Goal: Task Accomplishment & Management: Use online tool/utility

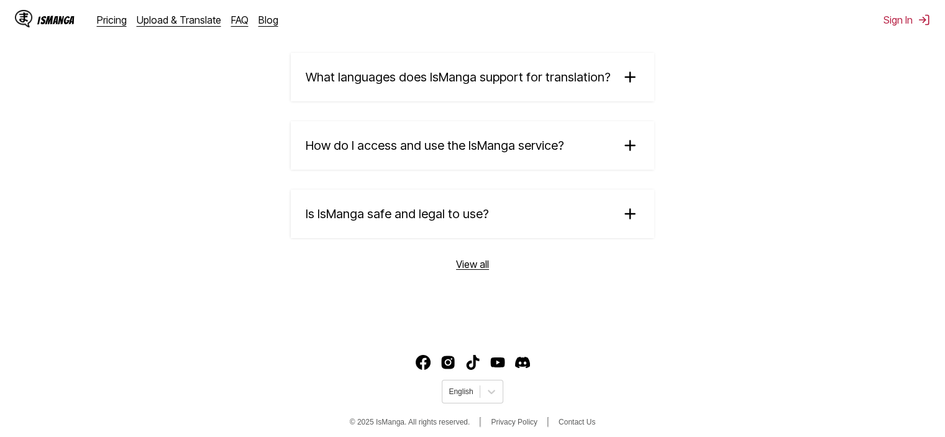
scroll to position [2176, 0]
click at [588, 150] on summary "How do I access and use the IsManga service?" at bounding box center [473, 146] width 364 height 48
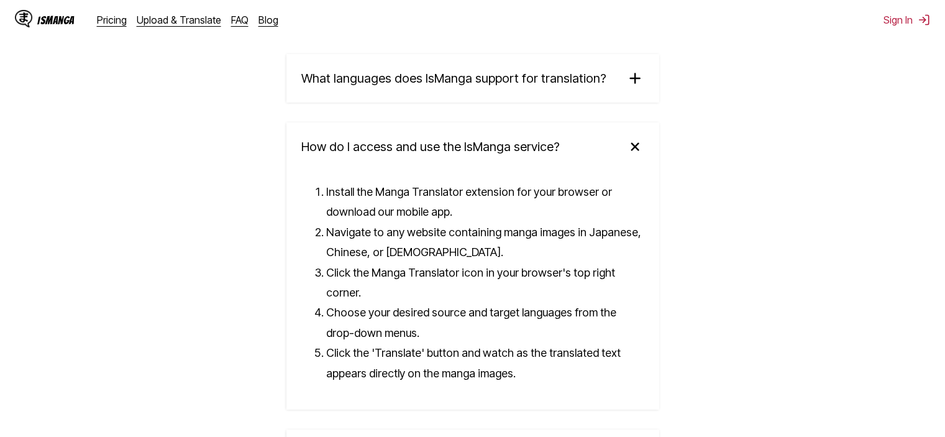
click at [611, 84] on summary "What languages does IsManga support for translation?" at bounding box center [472, 78] width 373 height 48
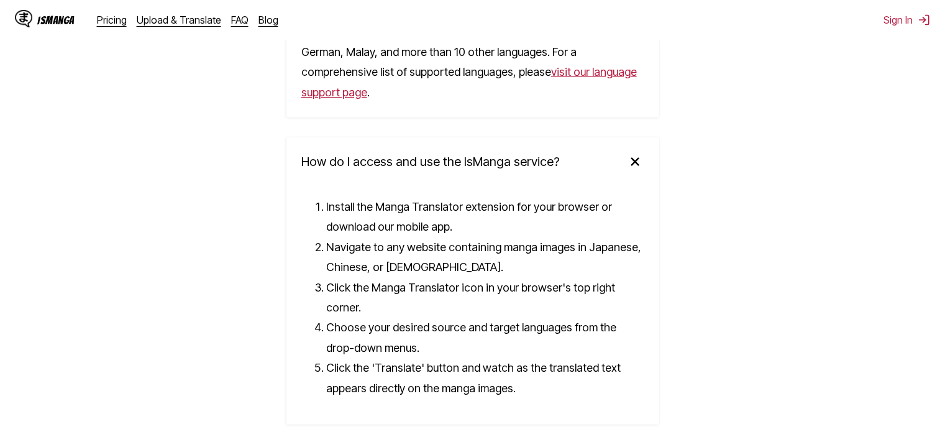
scroll to position [2524, 0]
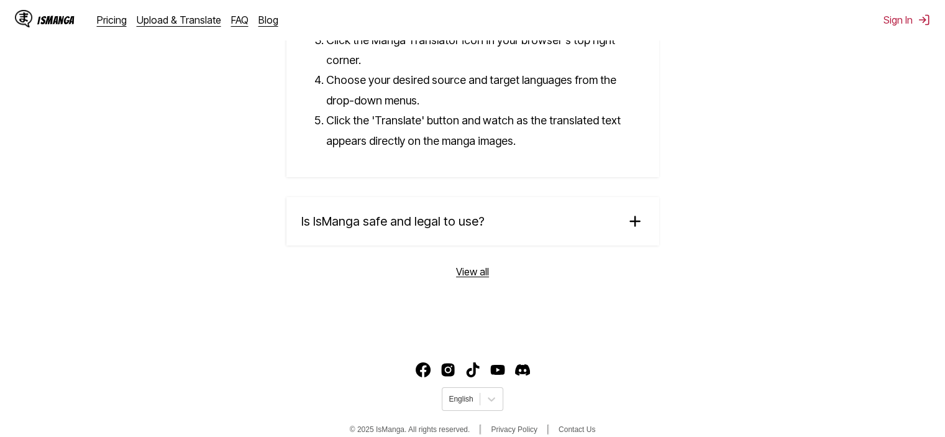
click at [647, 199] on summary "Is IsManga safe and legal to use?" at bounding box center [472, 221] width 373 height 48
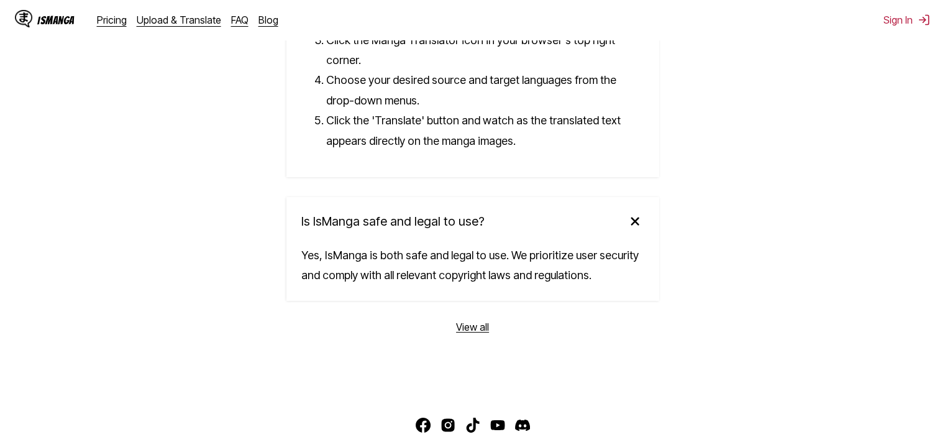
click at [935, 19] on div "IsManga Pricing Upload & Translate FAQ Blog Sign In Pricing Upload & Translate …" at bounding box center [472, 20] width 945 height 40
click at [901, 27] on div "IsManga Pricing Upload & Translate FAQ Blog Sign In Pricing Upload & Translate …" at bounding box center [472, 20] width 945 height 40
click at [162, 20] on link "Upload & Translate" at bounding box center [179, 20] width 85 height 12
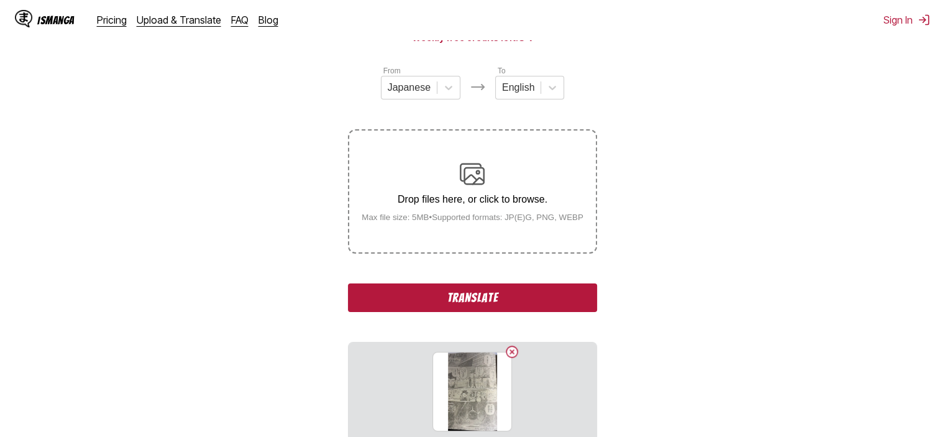
scroll to position [255, 0]
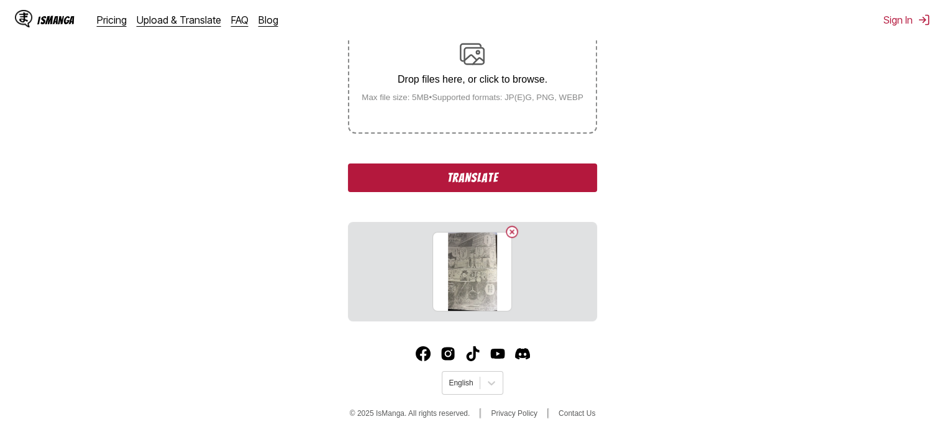
click at [531, 171] on button "Translate" at bounding box center [472, 177] width 249 height 29
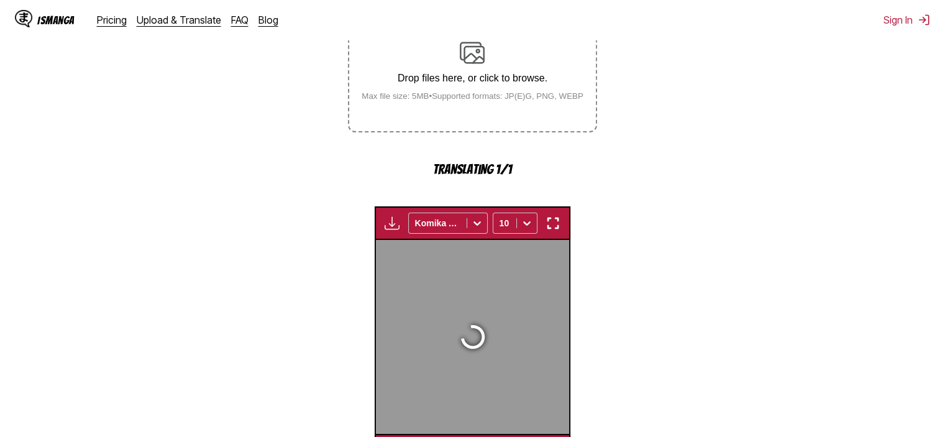
scroll to position [379, 0]
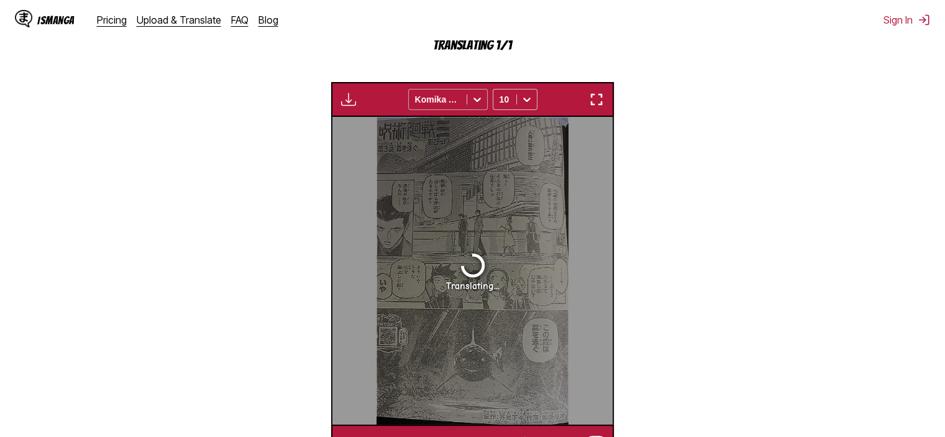
click at [457, 94] on div at bounding box center [437, 99] width 45 height 12
click at [666, 89] on section "From Japanese To English Drop files here, or click to browse. Max file size: 5M…" at bounding box center [472, 139] width 925 height 640
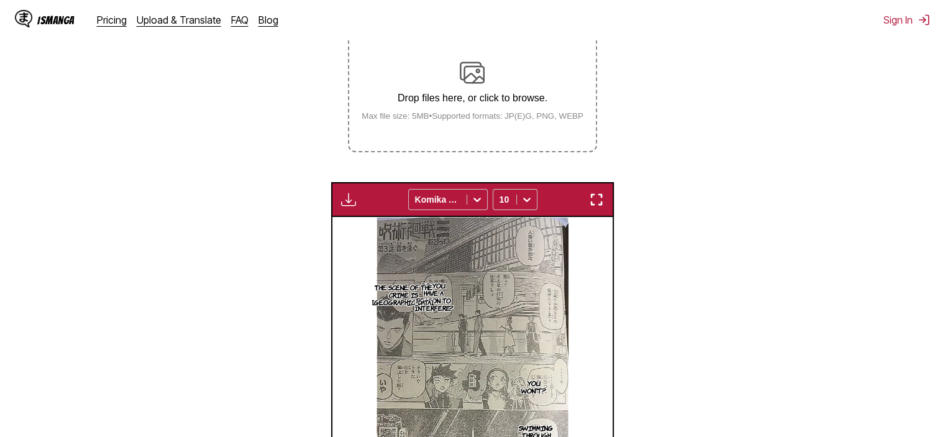
scroll to position [216, 0]
